Goal: Task Accomplishment & Management: Complete application form

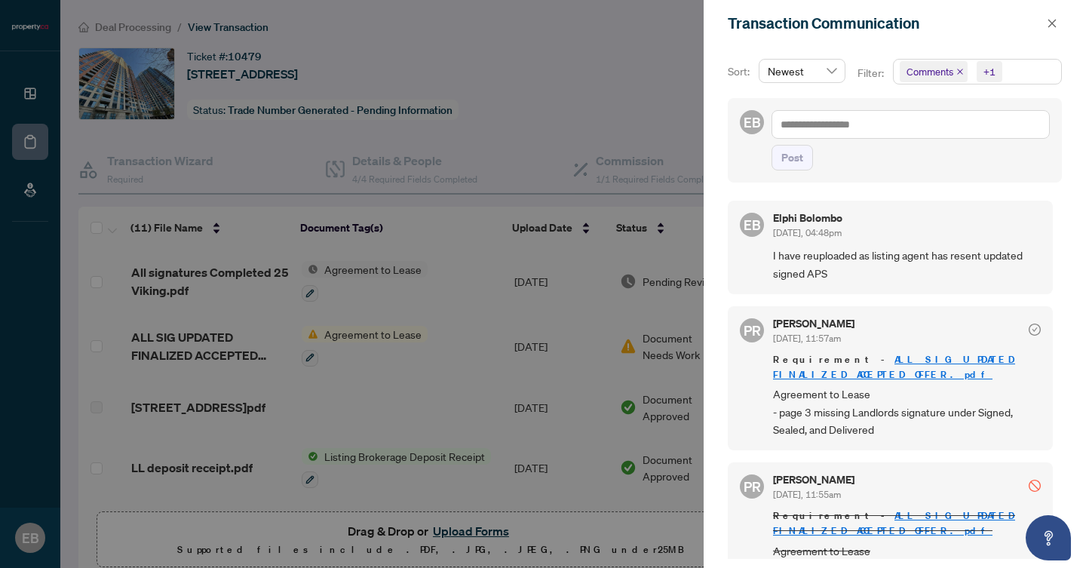
click at [469, 247] on div at bounding box center [543, 284] width 1086 height 568
click at [1052, 27] on icon "close" at bounding box center [1052, 23] width 11 height 11
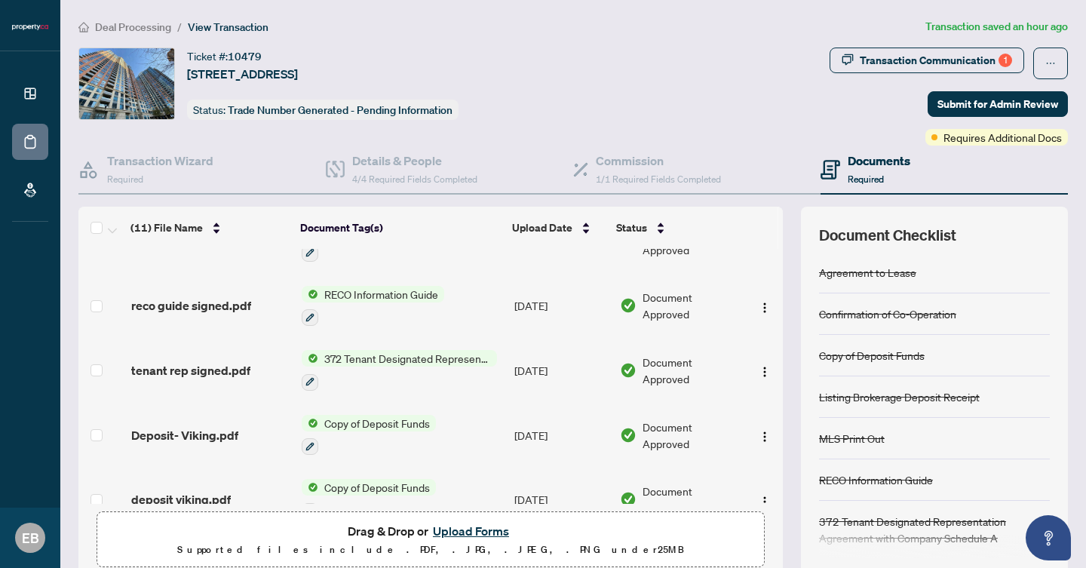
scroll to position [450, 0]
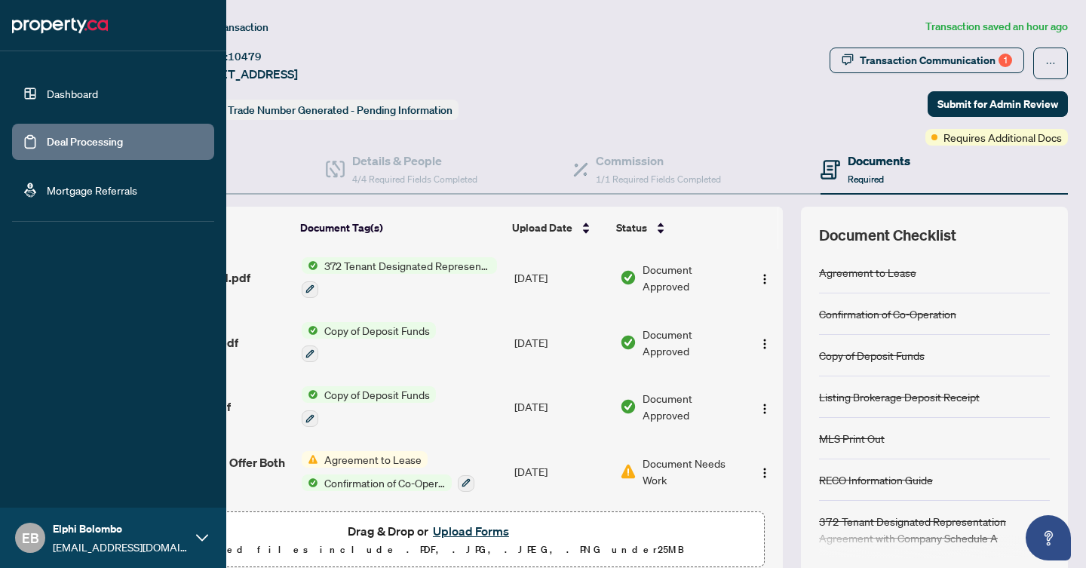
click at [47, 144] on link "Deal Processing" at bounding box center [85, 142] width 76 height 14
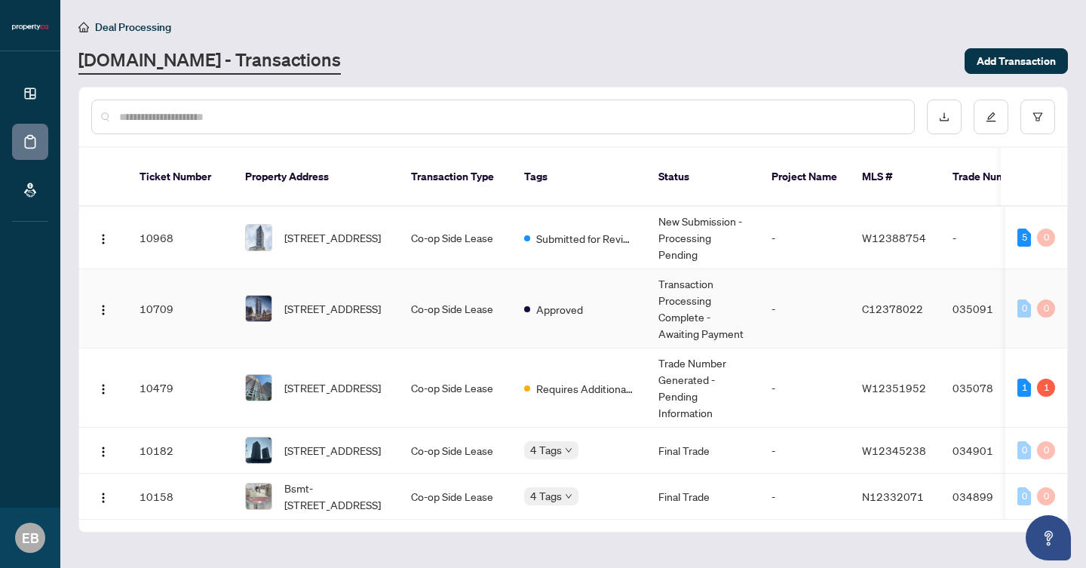
click at [482, 312] on td "Co-op Side Lease" at bounding box center [455, 308] width 113 height 79
click at [459, 218] on td "Co-op Side Lease" at bounding box center [455, 238] width 113 height 63
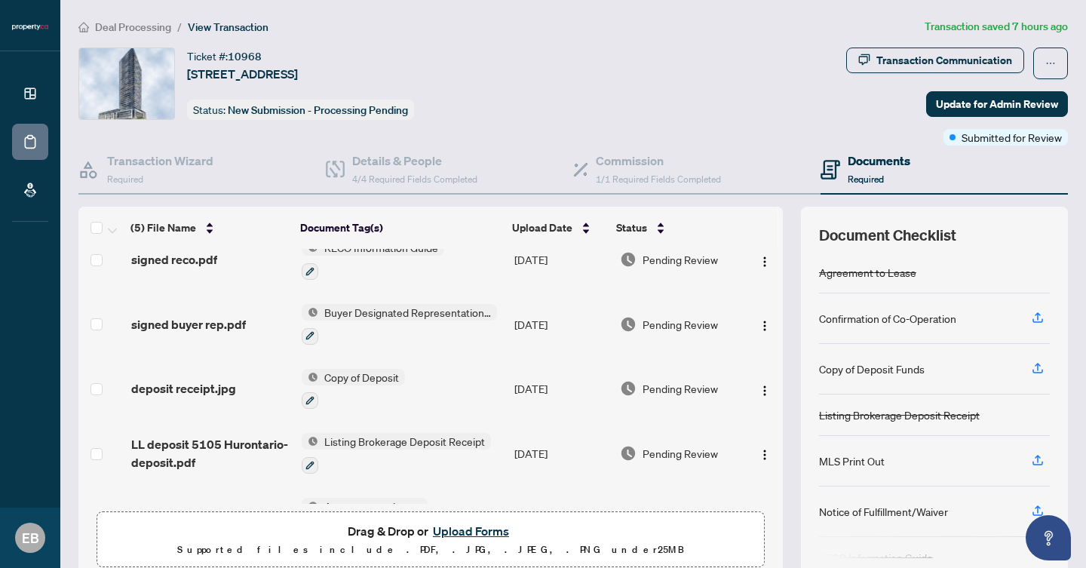
scroll to position [70, 0]
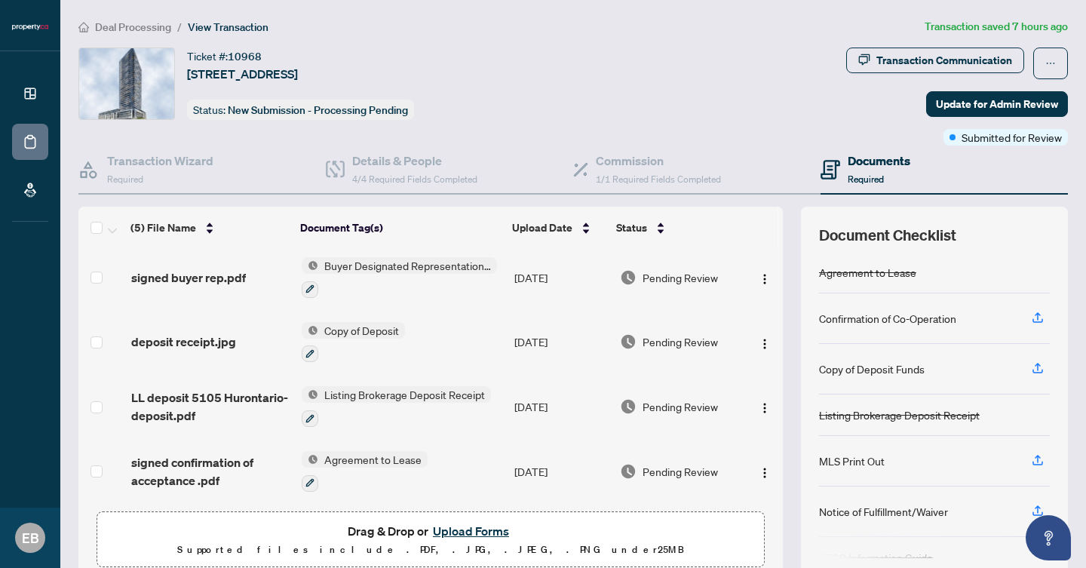
click at [457, 528] on button "Upload Forms" at bounding box center [470, 531] width 85 height 20
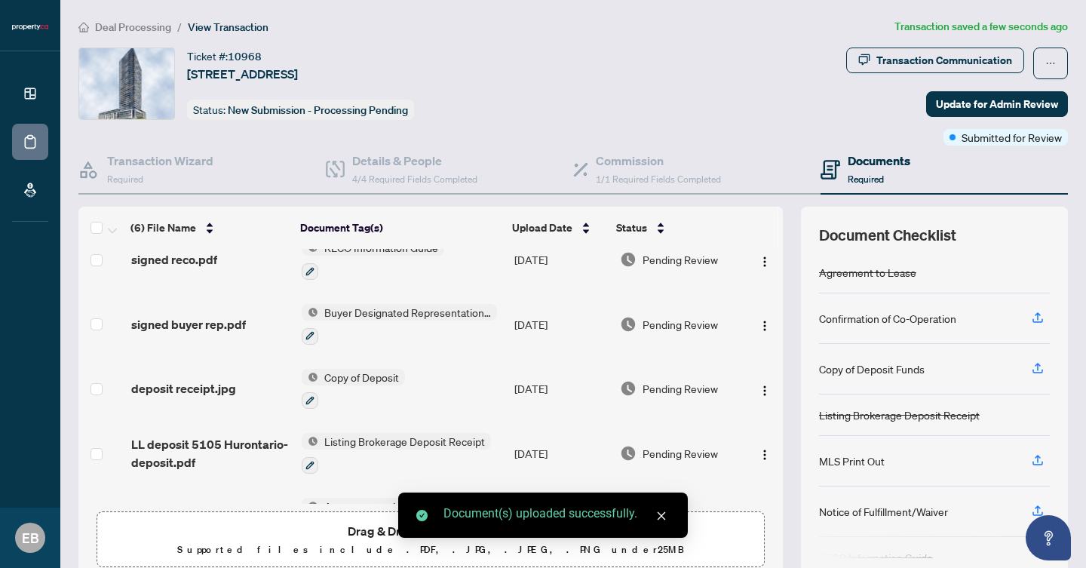
scroll to position [118, 0]
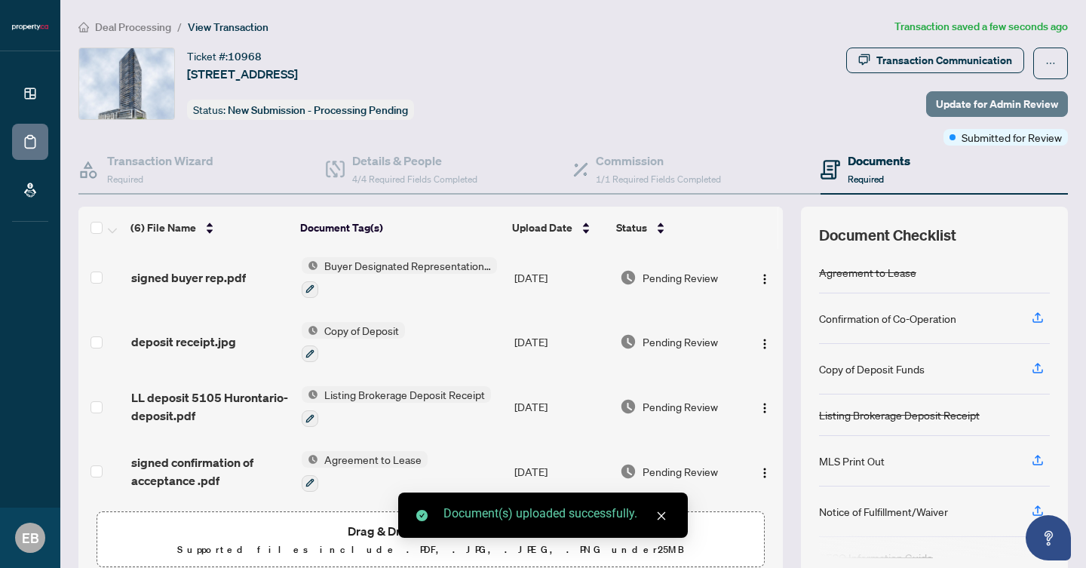
click at [1008, 106] on span "Update for Admin Review" at bounding box center [997, 104] width 122 height 24
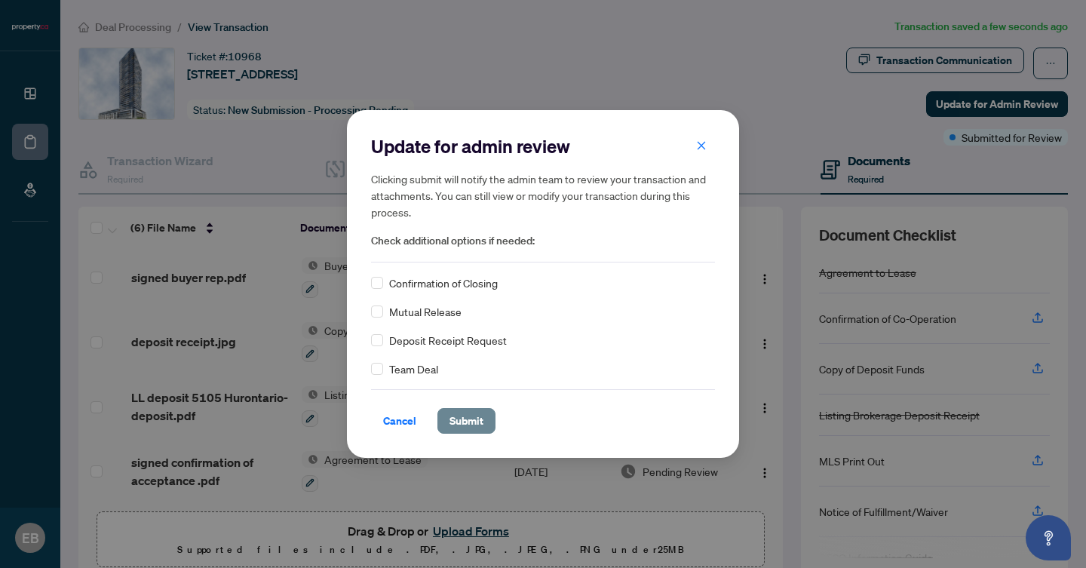
click at [462, 422] on span "Submit" at bounding box center [467, 421] width 34 height 24
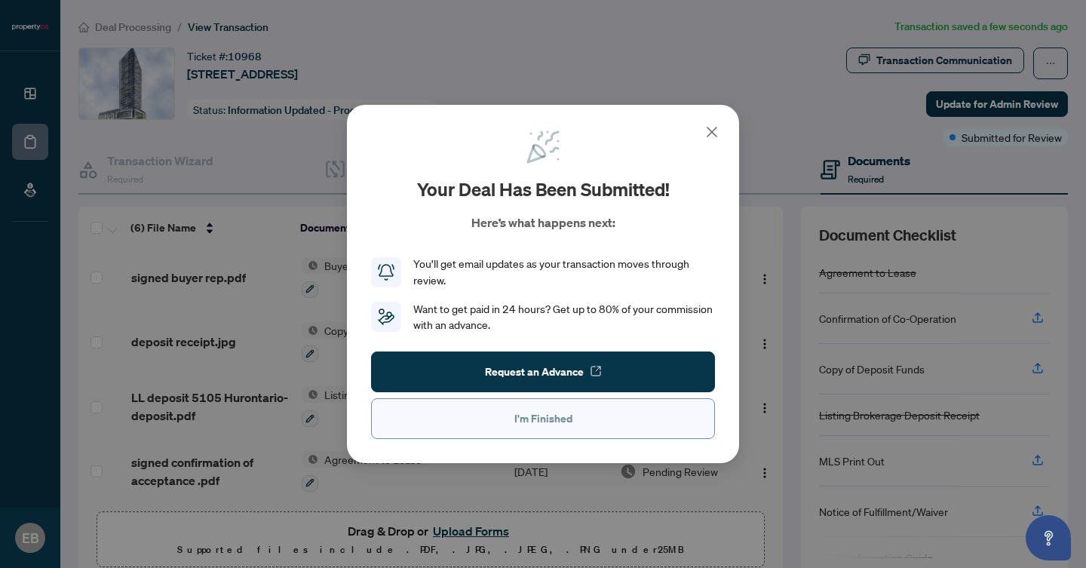
click at [463, 422] on button "I'm Finished" at bounding box center [543, 418] width 344 height 41
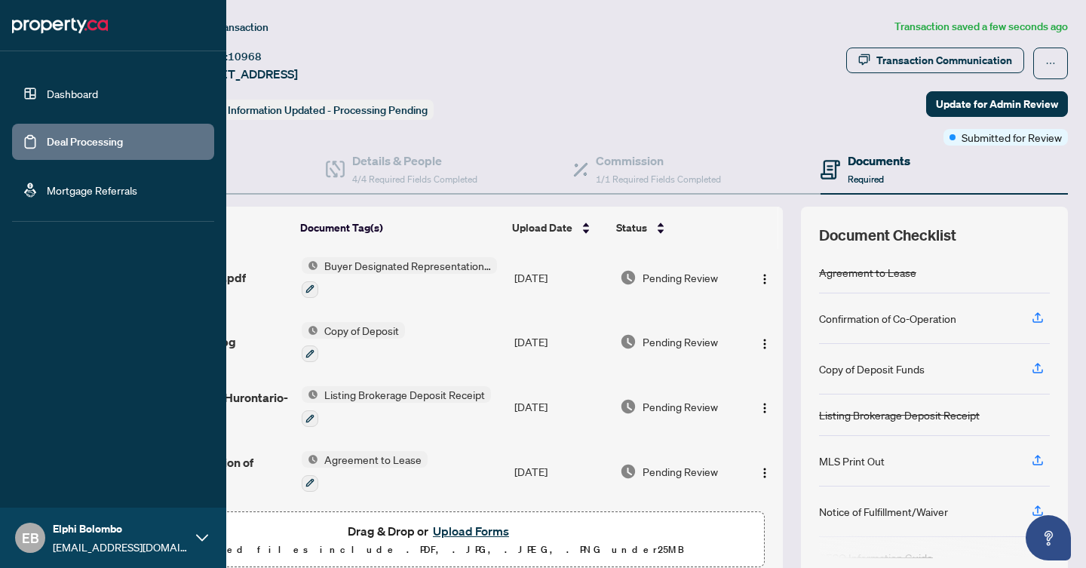
click at [47, 143] on link "Deal Processing" at bounding box center [85, 142] width 76 height 14
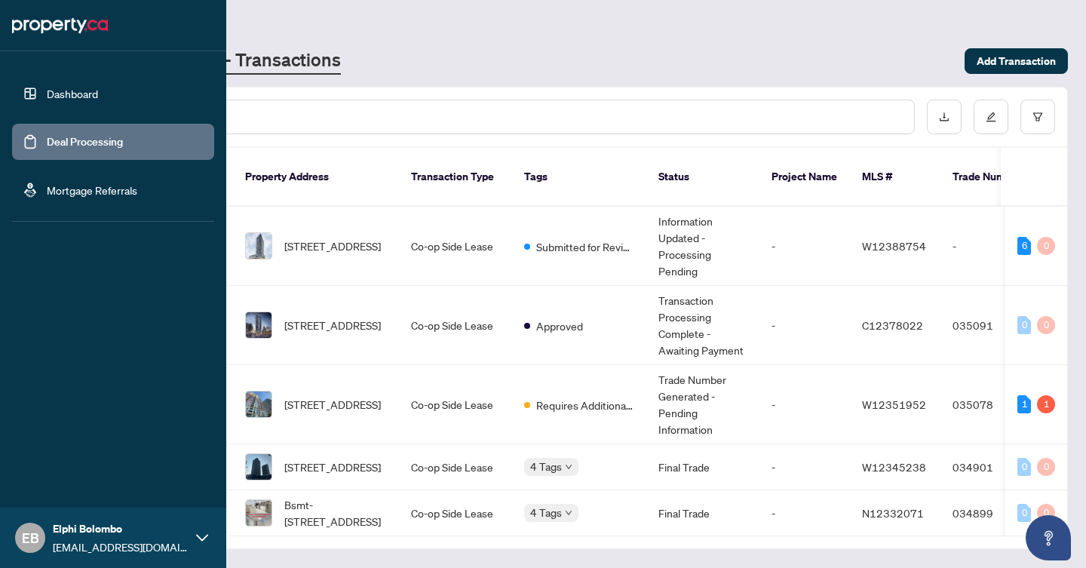
click at [71, 87] on link "Dashboard" at bounding box center [72, 94] width 51 height 14
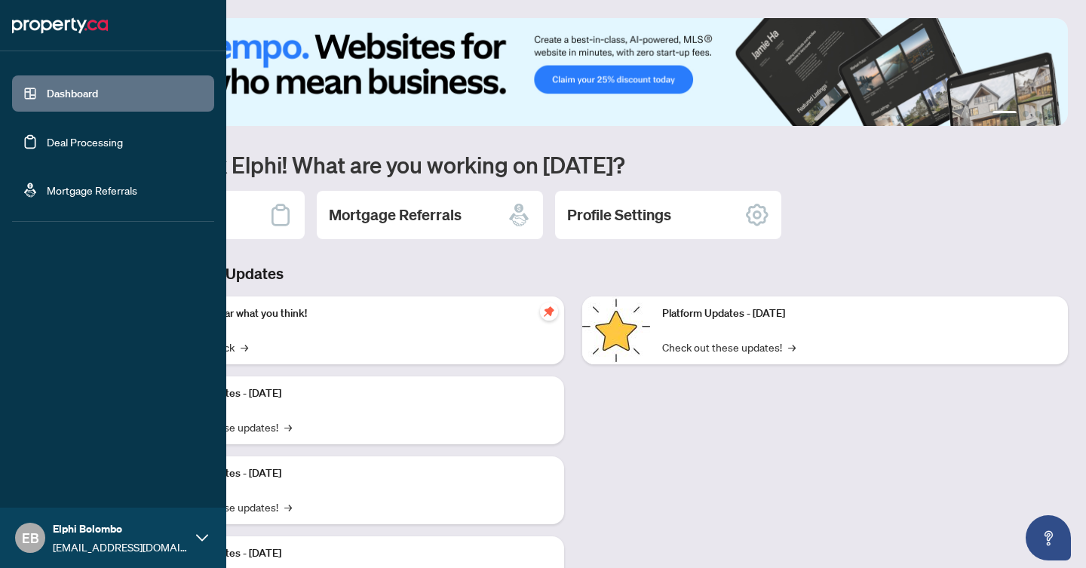
click at [47, 135] on link "Deal Processing" at bounding box center [85, 142] width 76 height 14
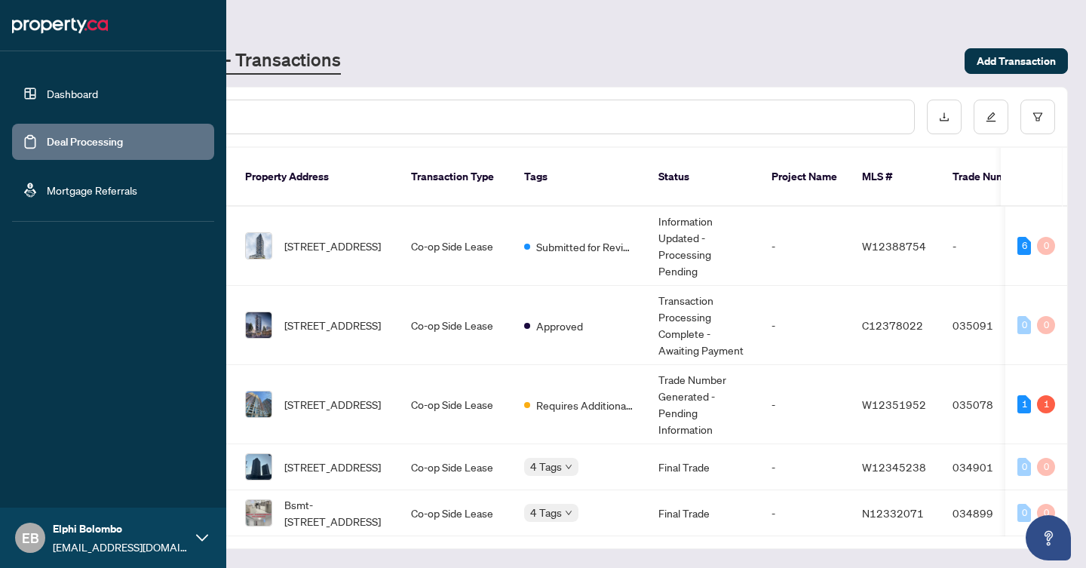
click at [48, 135] on link "Deal Processing" at bounding box center [85, 142] width 76 height 14
click at [57, 100] on link "Dashboard" at bounding box center [72, 94] width 51 height 14
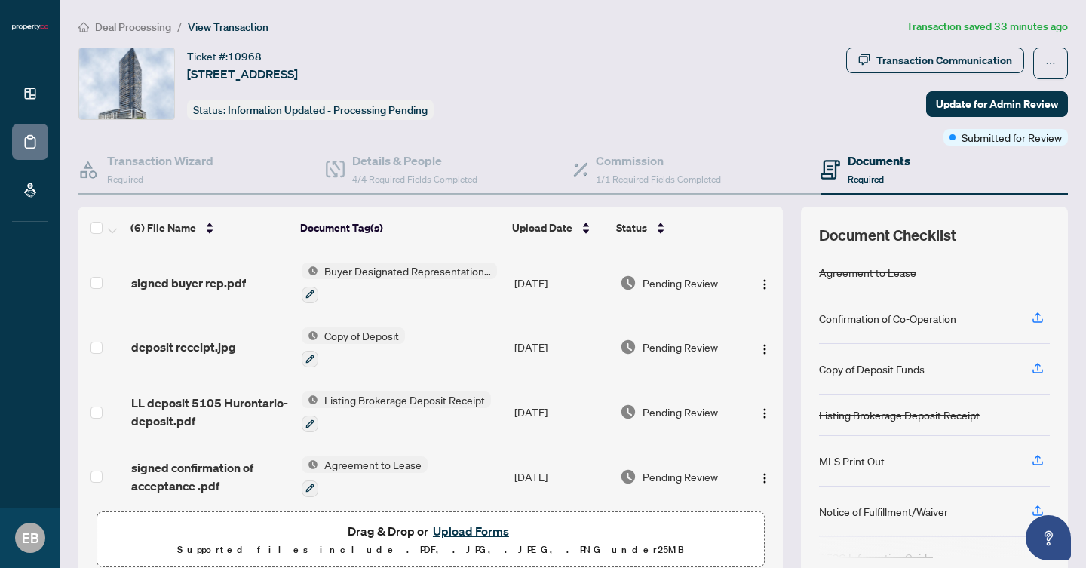
scroll to position [118, 0]
